Goal: Communication & Community: Connect with others

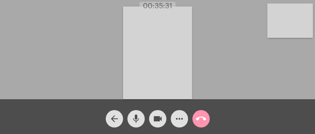
click at [281, 23] on video at bounding box center [290, 20] width 46 height 34
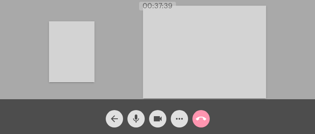
click at [66, 57] on video at bounding box center [72, 51] width 46 height 61
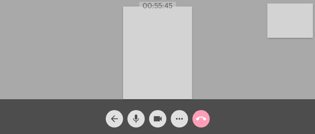
click at [200, 121] on mat-icon "call_end" at bounding box center [201, 118] width 10 height 10
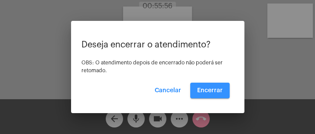
click at [220, 88] on span "Encerrar" at bounding box center [210, 90] width 26 height 6
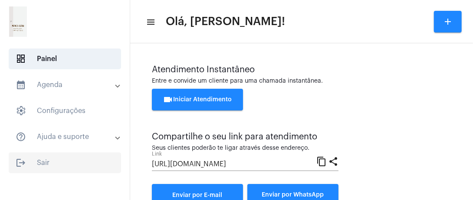
click at [39, 133] on span "logout Sair" at bounding box center [65, 163] width 112 height 21
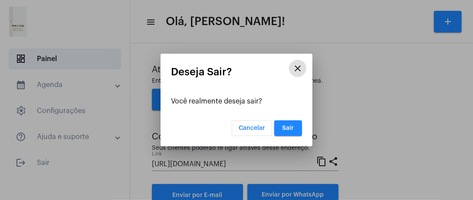
click at [297, 124] on button "Sair" at bounding box center [288, 129] width 28 height 16
